Goal: Find contact information: Find contact information

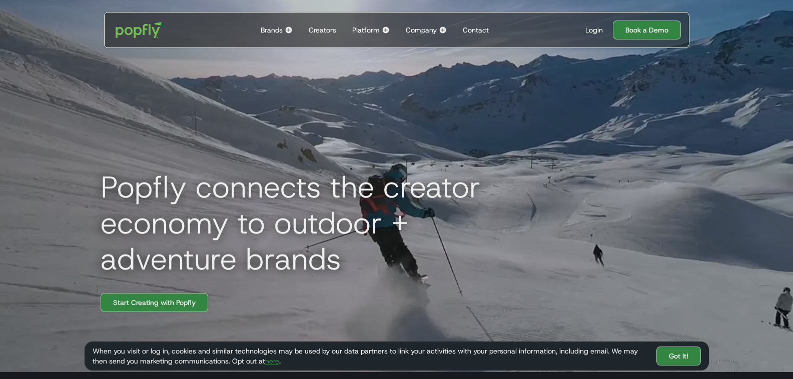
click at [477, 27] on div "Contact" at bounding box center [476, 30] width 26 height 10
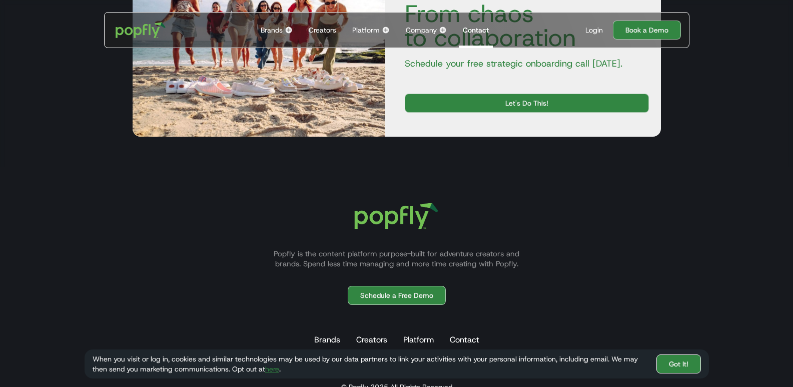
click at [691, 366] on link "Got It!" at bounding box center [679, 363] width 45 height 19
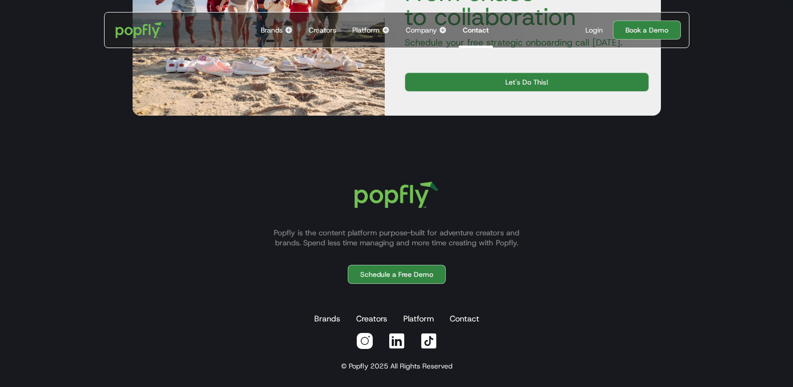
scroll to position [529, 0]
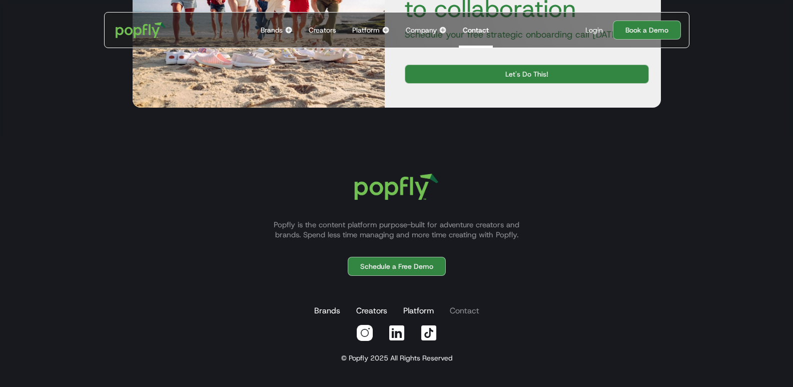
click at [464, 316] on link "Contact" at bounding box center [465, 311] width 34 height 20
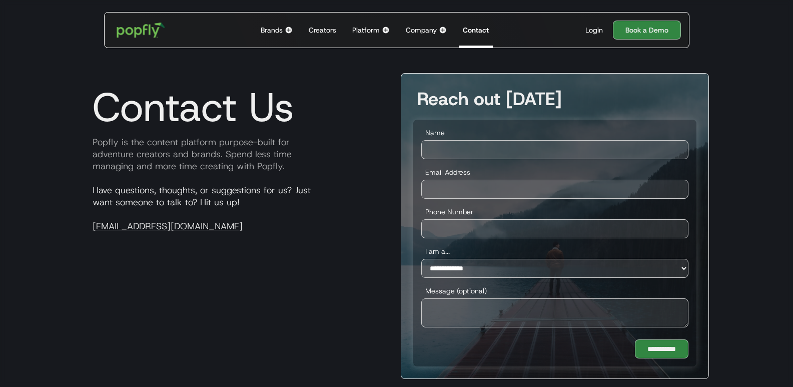
click at [142, 34] on img "home" at bounding box center [141, 30] width 62 height 29
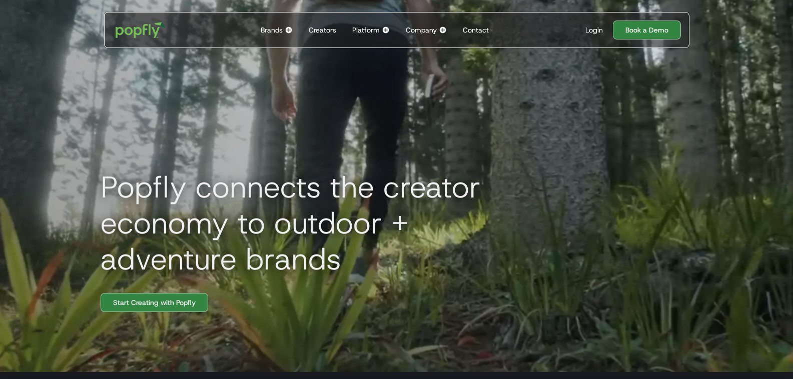
click at [422, 30] on div "Company" at bounding box center [421, 30] width 31 height 10
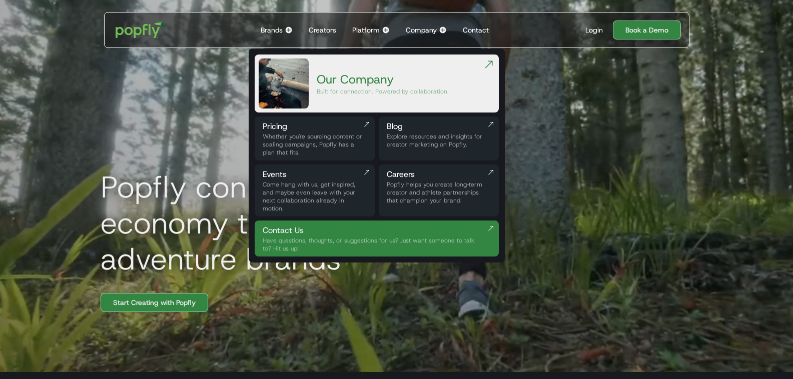
click at [293, 187] on div "Come hang with us, get inspired, and maybe even leave with your next collaborat…" at bounding box center [315, 197] width 104 height 32
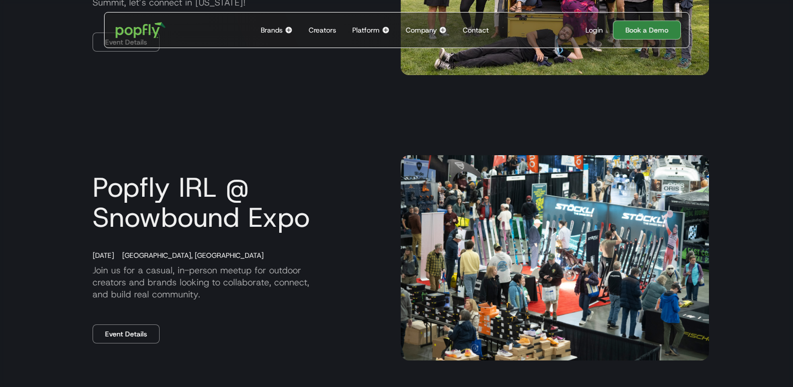
scroll to position [350, 0]
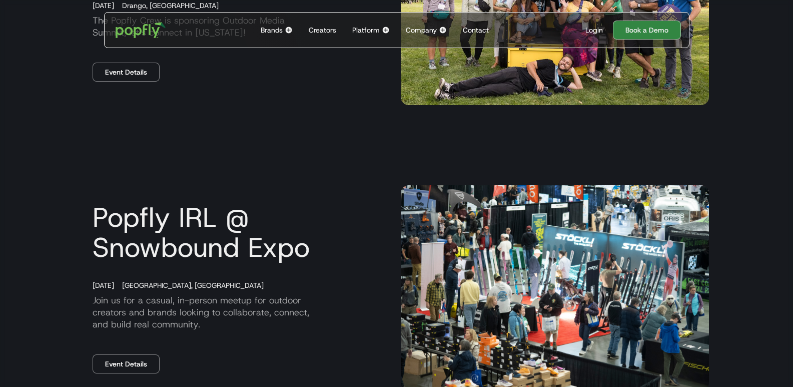
click at [501, 179] on div "Popfly IRL @ Snowbound Expo [DATE] [GEOGRAPHIC_DATA], [GEOGRAPHIC_DATA] Join us…" at bounding box center [397, 288] width 625 height 286
click at [425, 255] on img at bounding box center [555, 288] width 308 height 206
click at [154, 240] on h3 "Popfly IRL @ Snowbound Expo" at bounding box center [239, 232] width 308 height 60
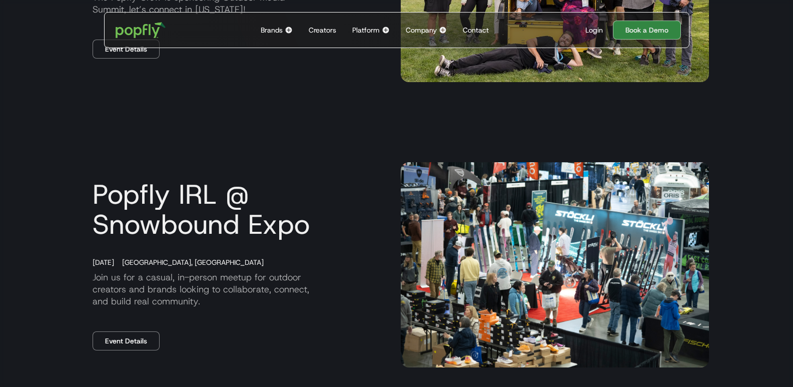
scroll to position [400, 0]
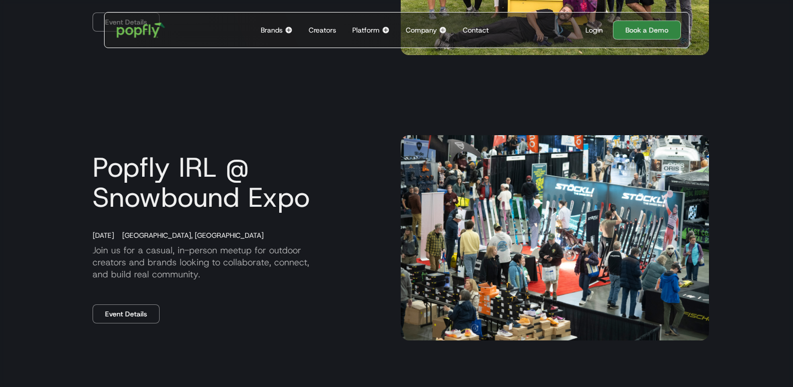
click at [119, 33] on img "home" at bounding box center [141, 30] width 62 height 29
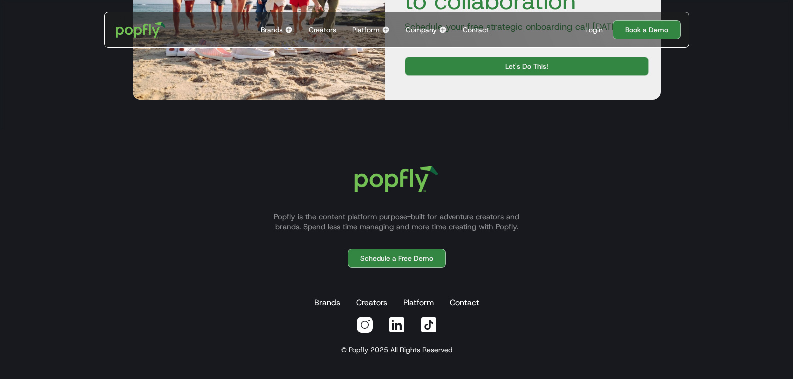
scroll to position [3085, 0]
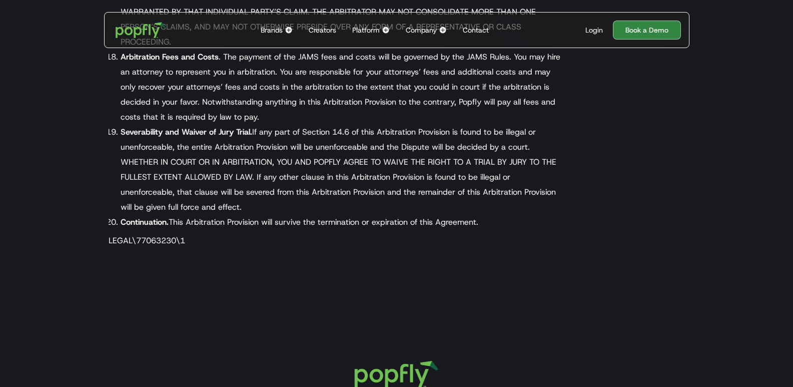
scroll to position [5256, 0]
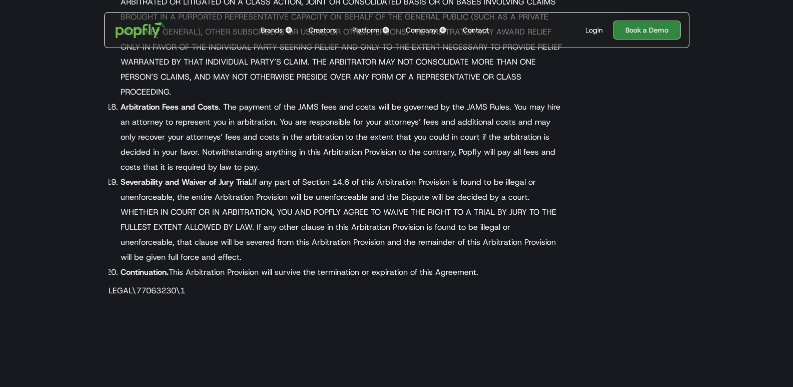
drag, startPoint x: 135, startPoint y: 202, endPoint x: 149, endPoint y: 203, distance: 14.0
click at [149, 285] on p "LEGAL\77063230\1" at bounding box center [337, 291] width 456 height 12
drag, startPoint x: 155, startPoint y: 203, endPoint x: 177, endPoint y: 204, distance: 22.0
click at [177, 285] on p "LEGAL\77063230\1" at bounding box center [337, 291] width 456 height 12
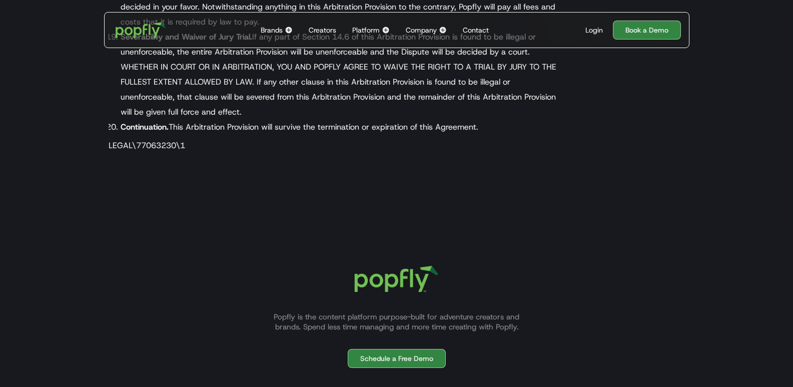
scroll to position [5406, 0]
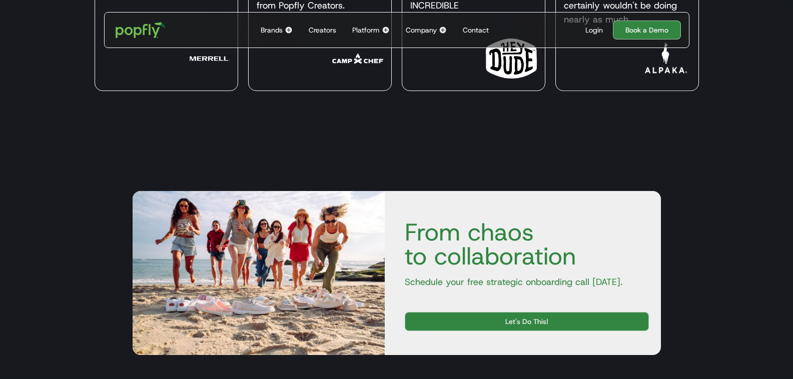
scroll to position [2802, 0]
